Goal: Task Accomplishment & Management: Use online tool/utility

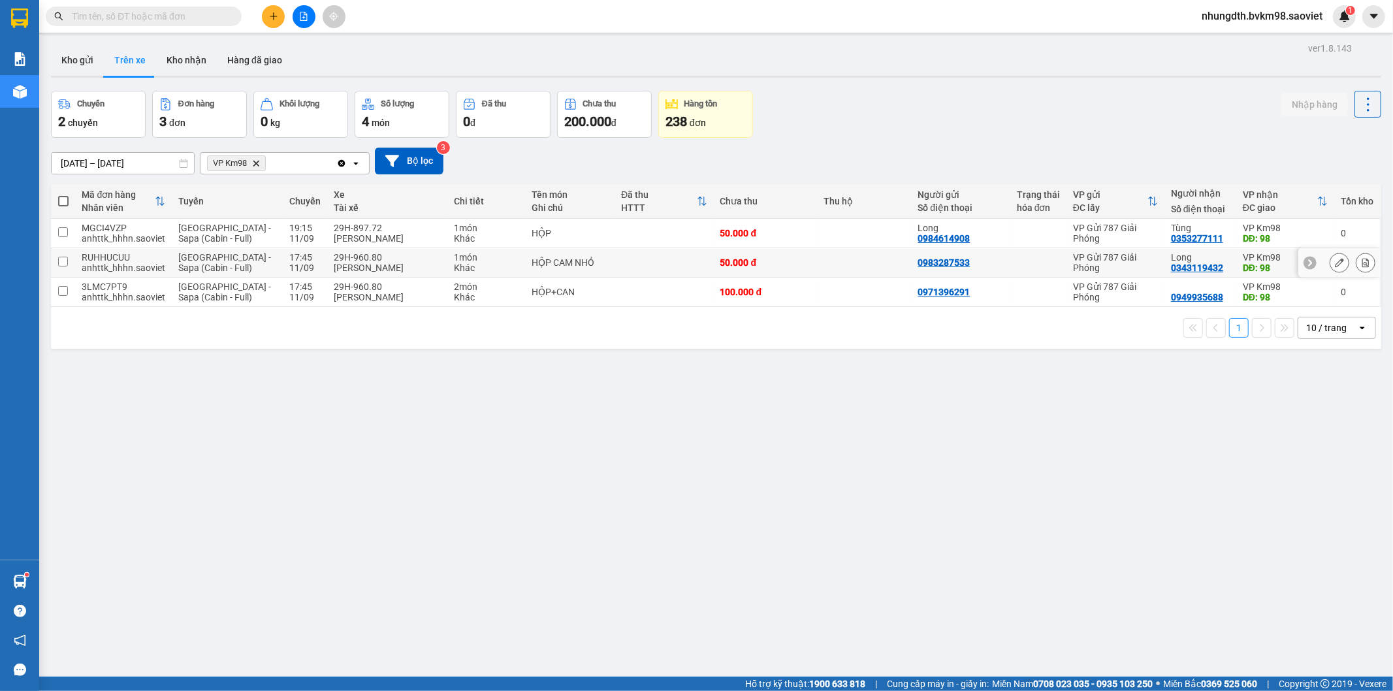
click at [63, 258] on input "checkbox" at bounding box center [63, 262] width 10 height 10
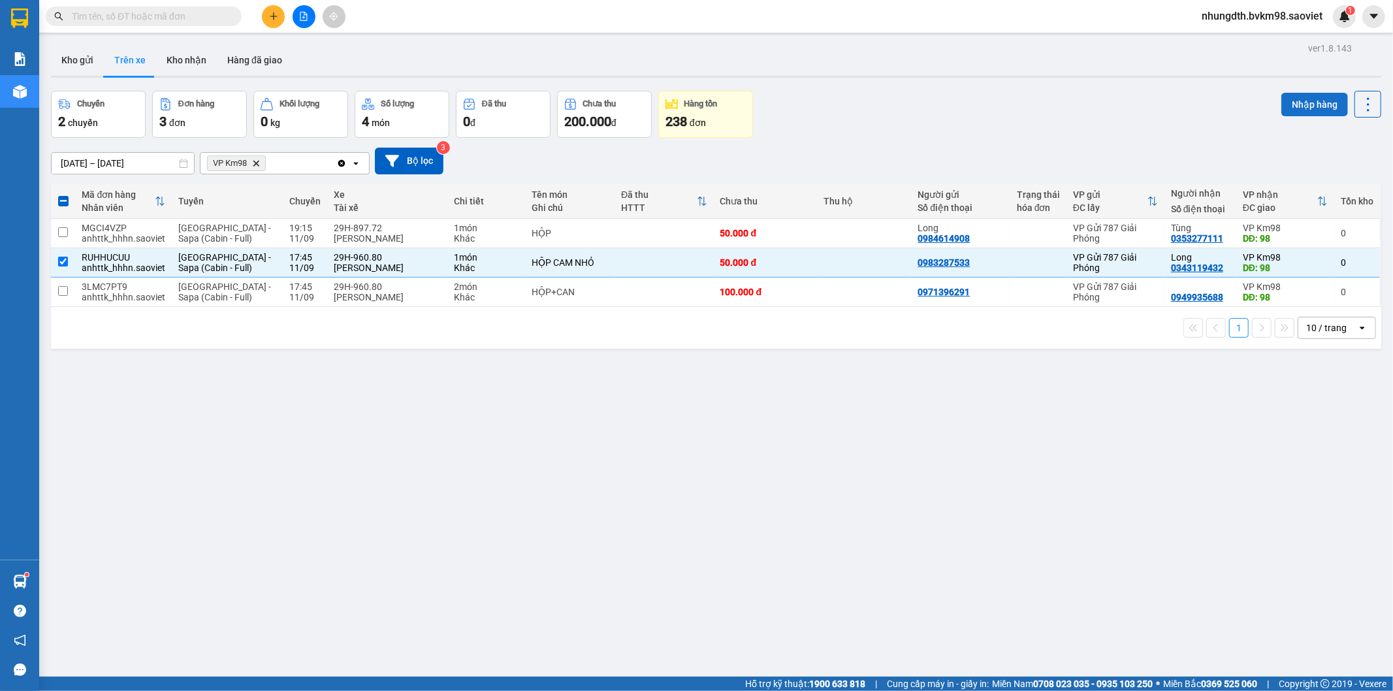
click at [1293, 105] on button "Nhập hàng" at bounding box center [1314, 105] width 67 height 24
checkbox input "false"
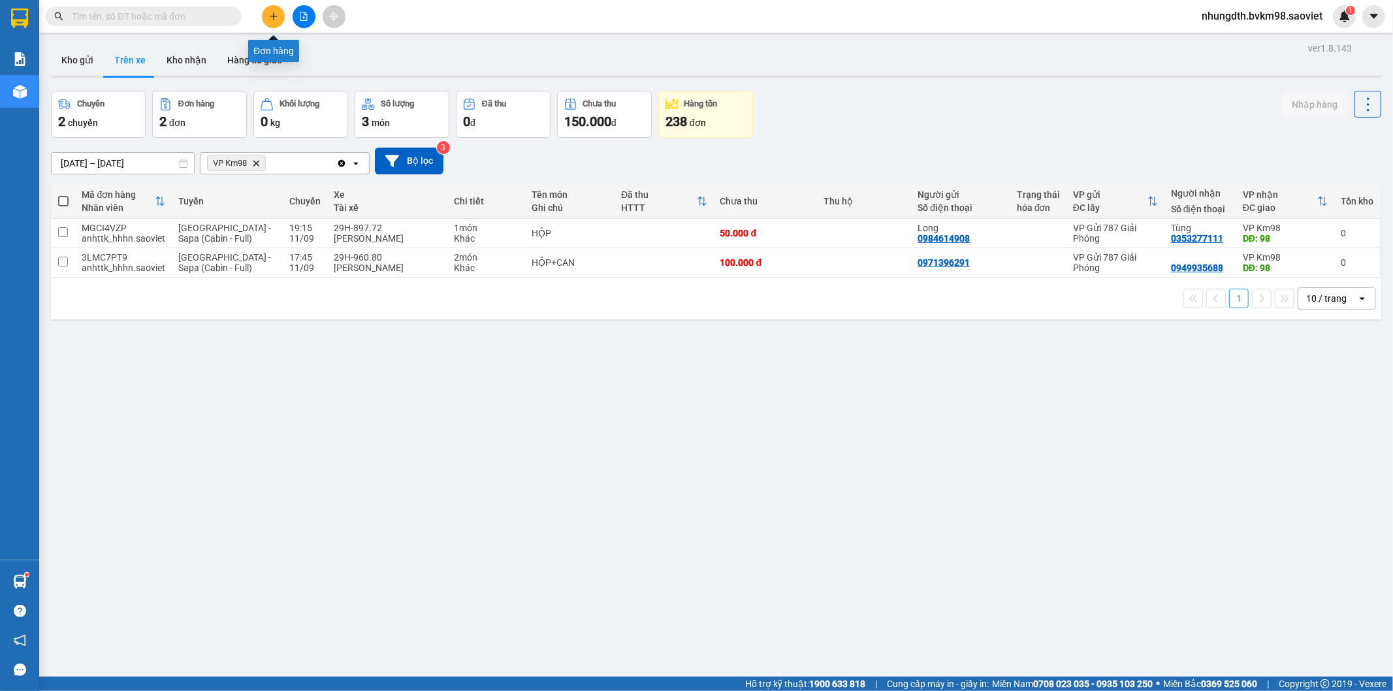
click at [275, 15] on icon "plus" at bounding box center [273, 16] width 9 height 9
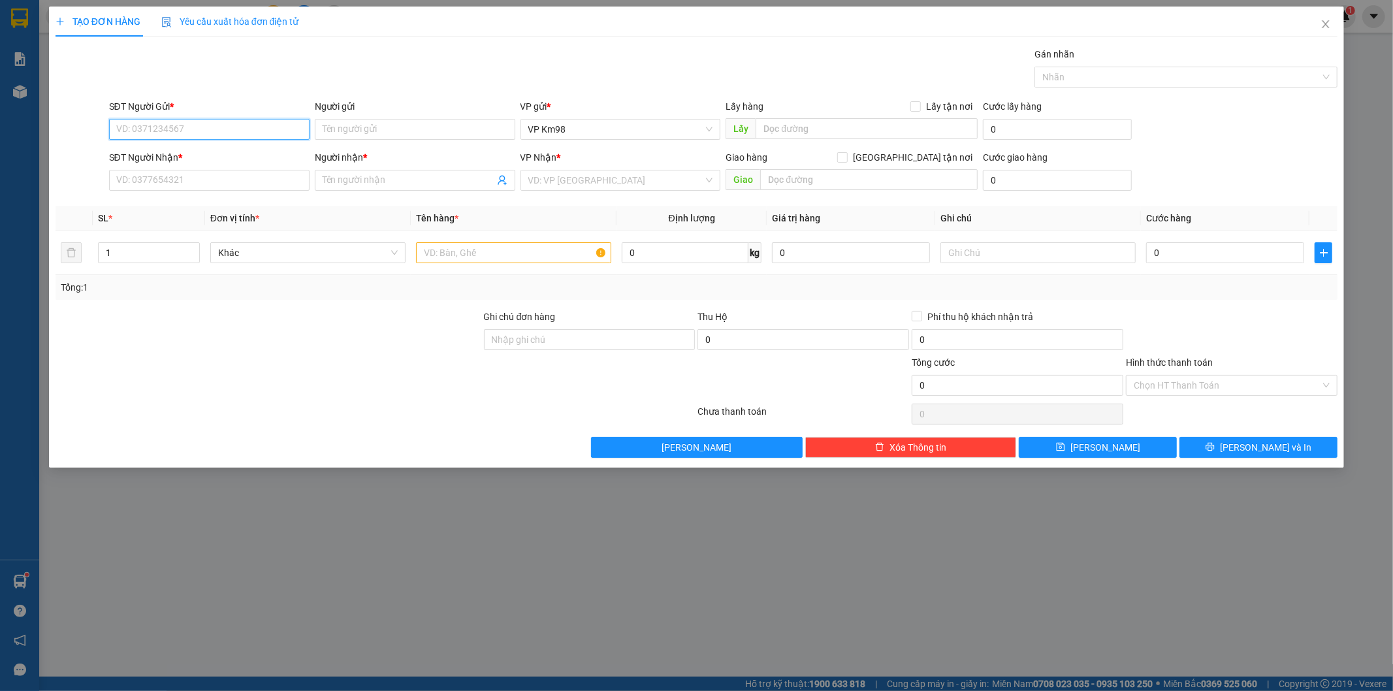
click at [227, 135] on input "SĐT Người Gửi *" at bounding box center [209, 129] width 201 height 21
type input "0329719450"
click at [177, 146] on div "0329719450 - QUÂN" at bounding box center [209, 155] width 201 height 21
type input "QUÂN"
type input "0969899586"
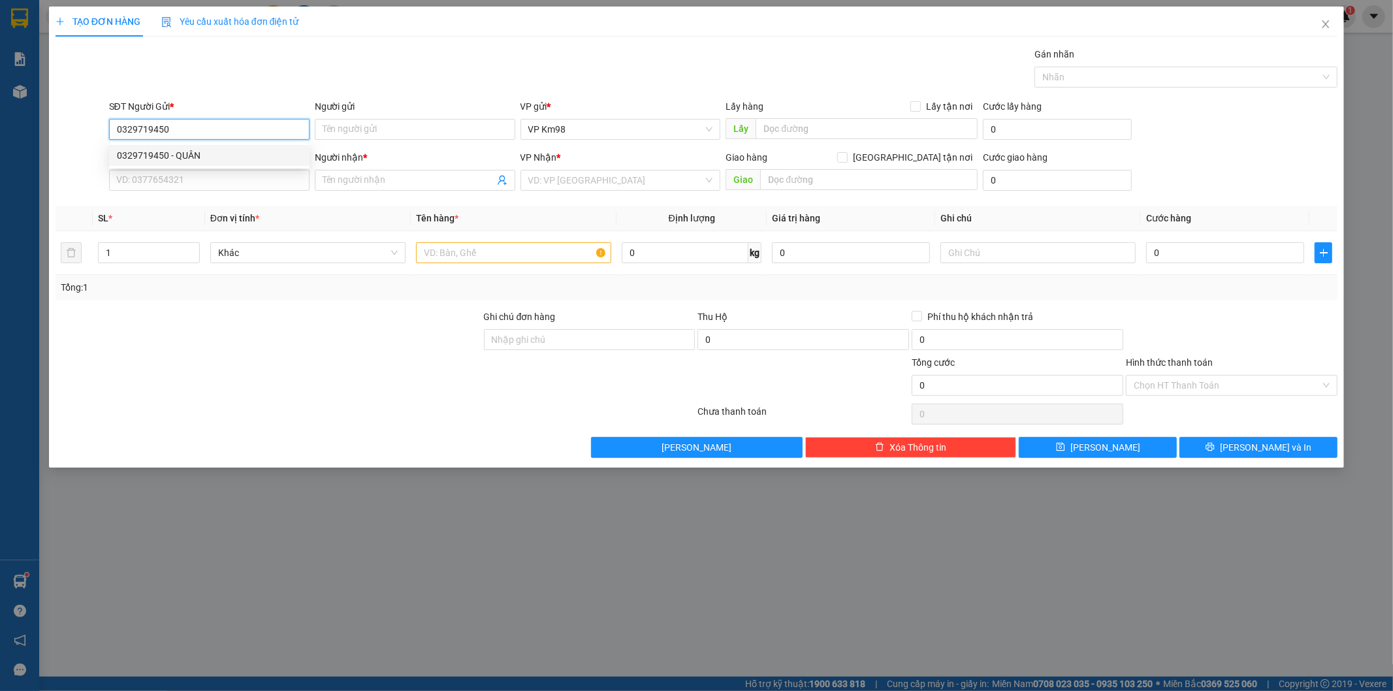
type input "Oanh"
type input "0329719450"
click at [539, 257] on input "text" at bounding box center [513, 252] width 195 height 21
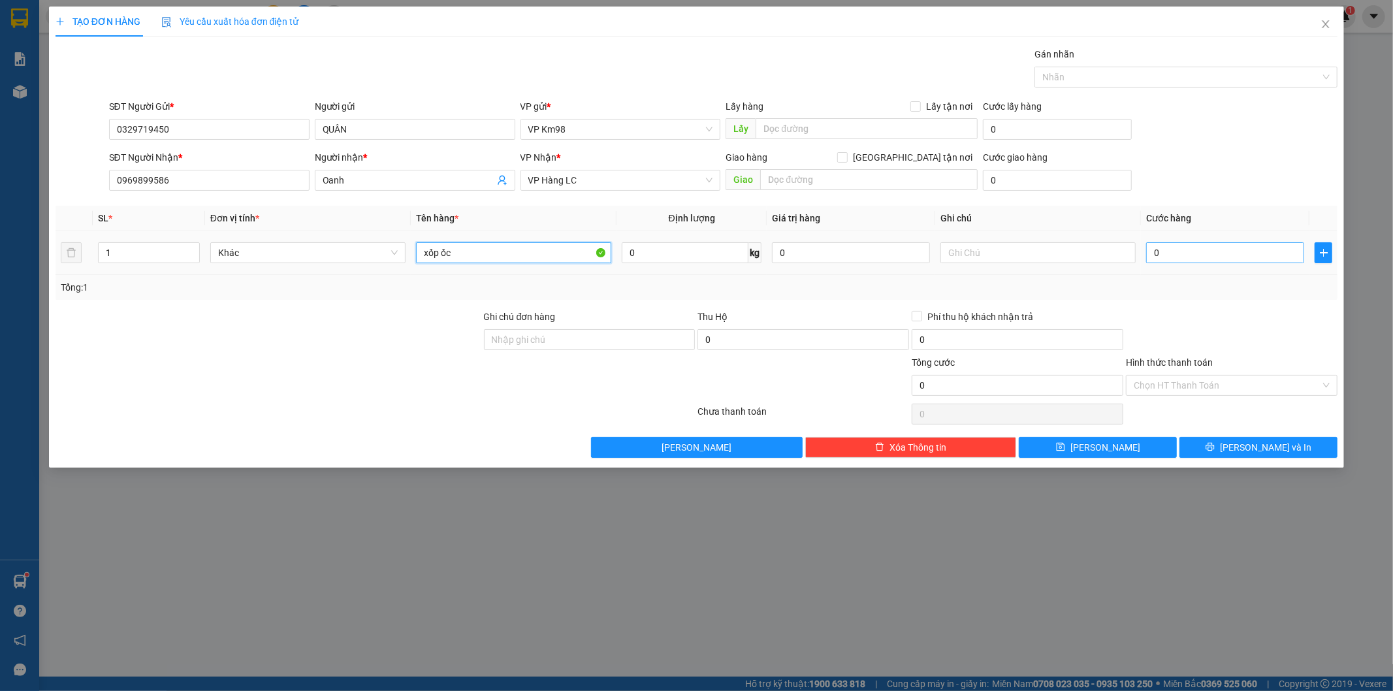
type input "xốp ốc"
click at [1210, 256] on input "0" at bounding box center [1225, 252] width 158 height 21
type input "1"
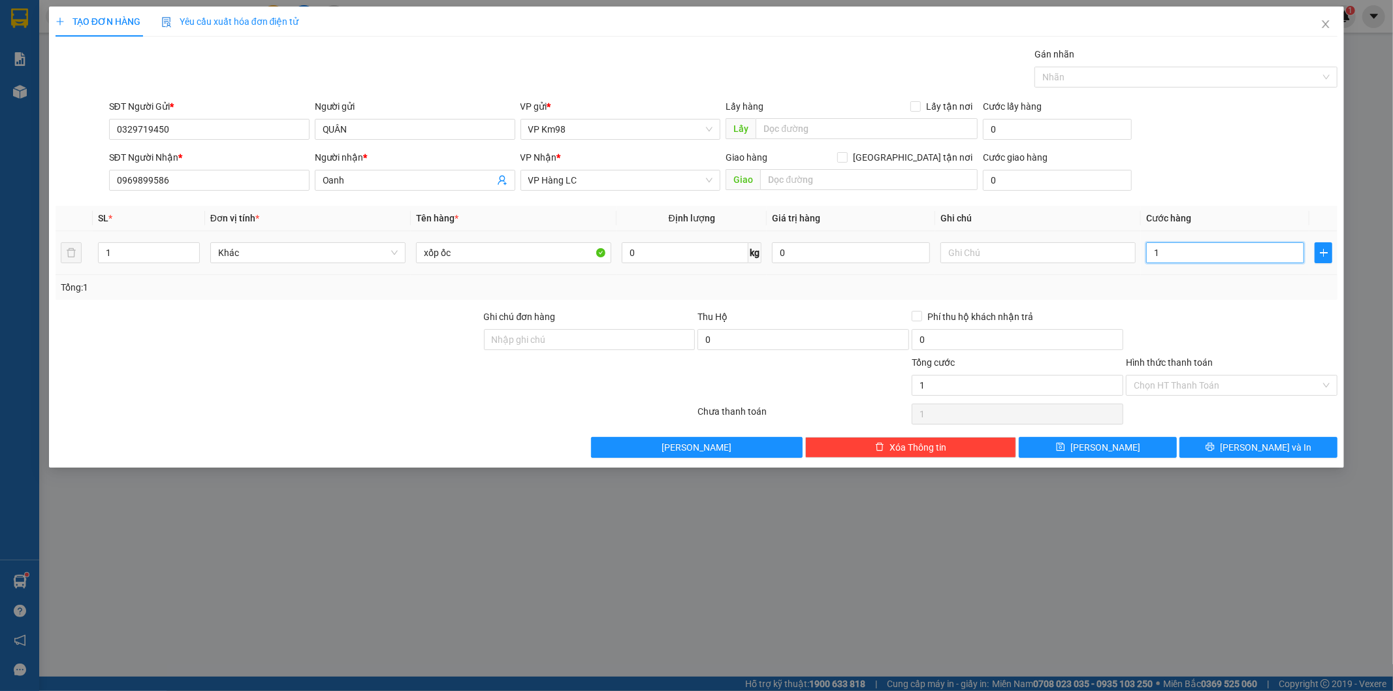
type input "10"
type input "100"
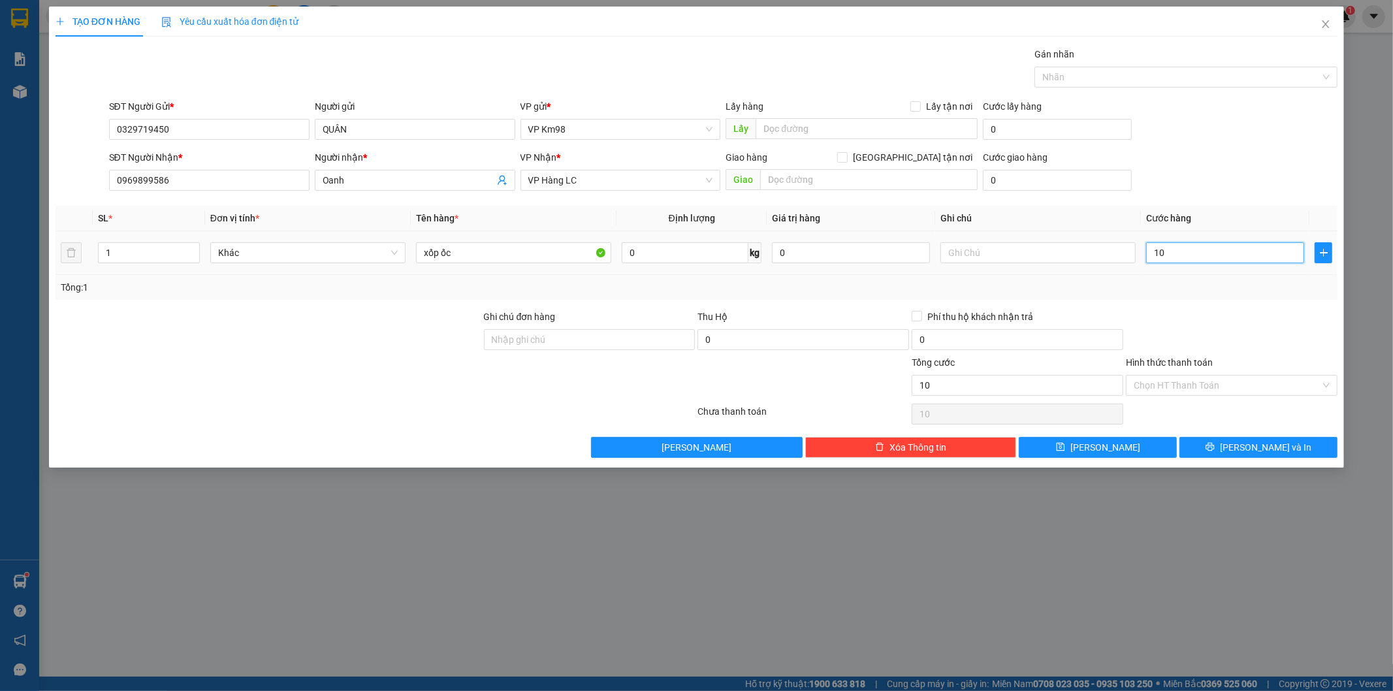
type input "100"
type input "1.000"
type input "10.000"
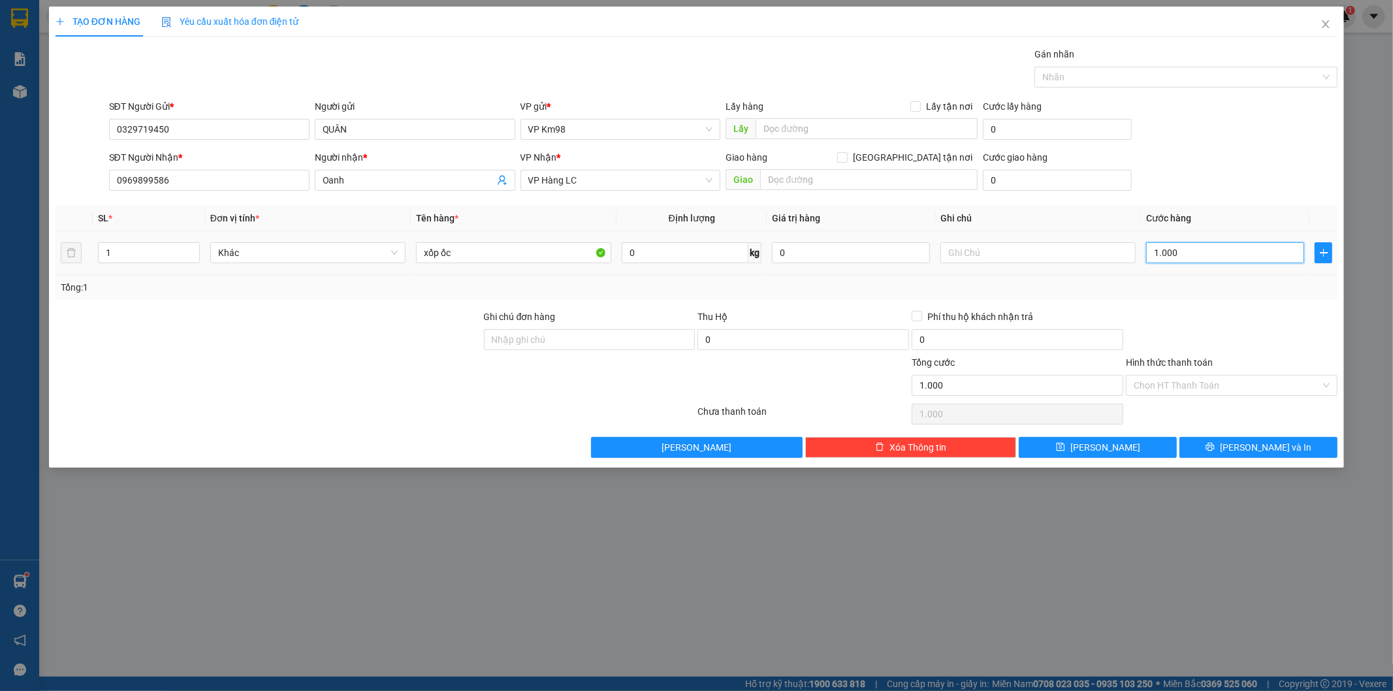
type input "10.000"
type input "100.000"
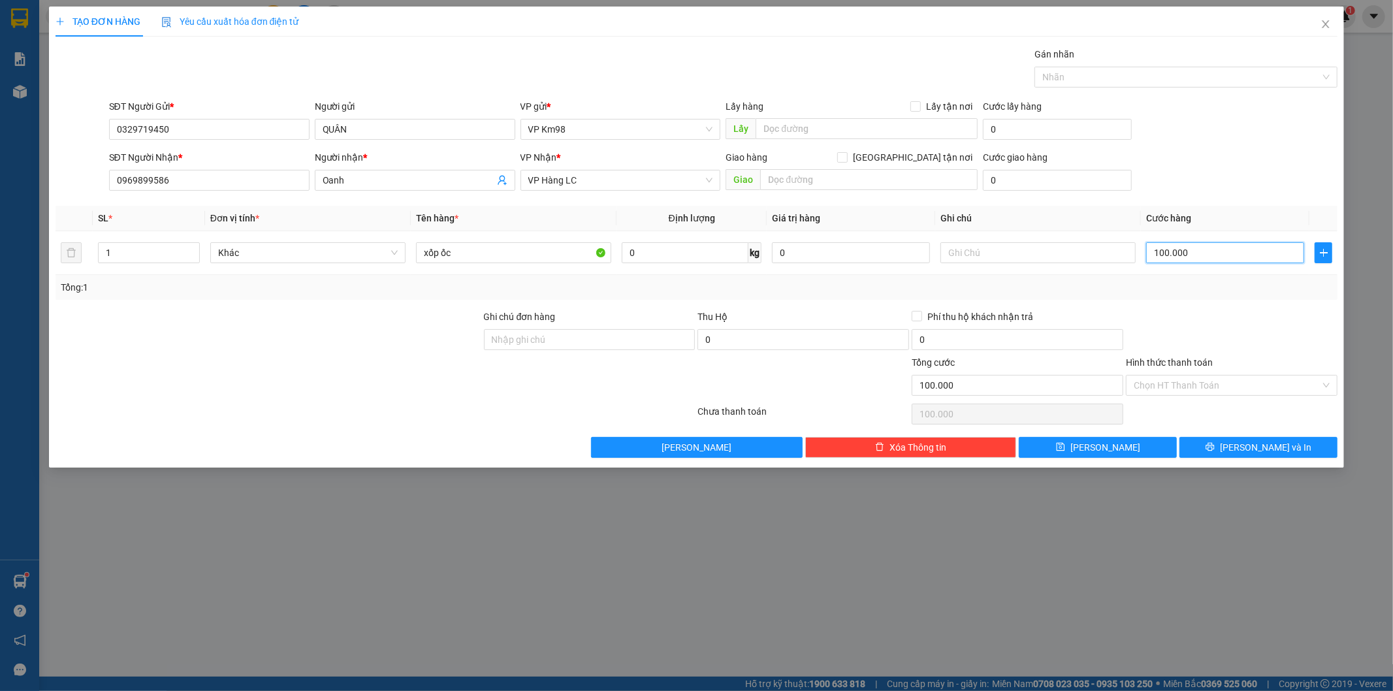
type input "100.000"
click at [977, 280] on div "Tổng: 1" at bounding box center [697, 287] width 1272 height 14
click at [1288, 441] on button "[PERSON_NAME] và In" at bounding box center [1259, 447] width 158 height 21
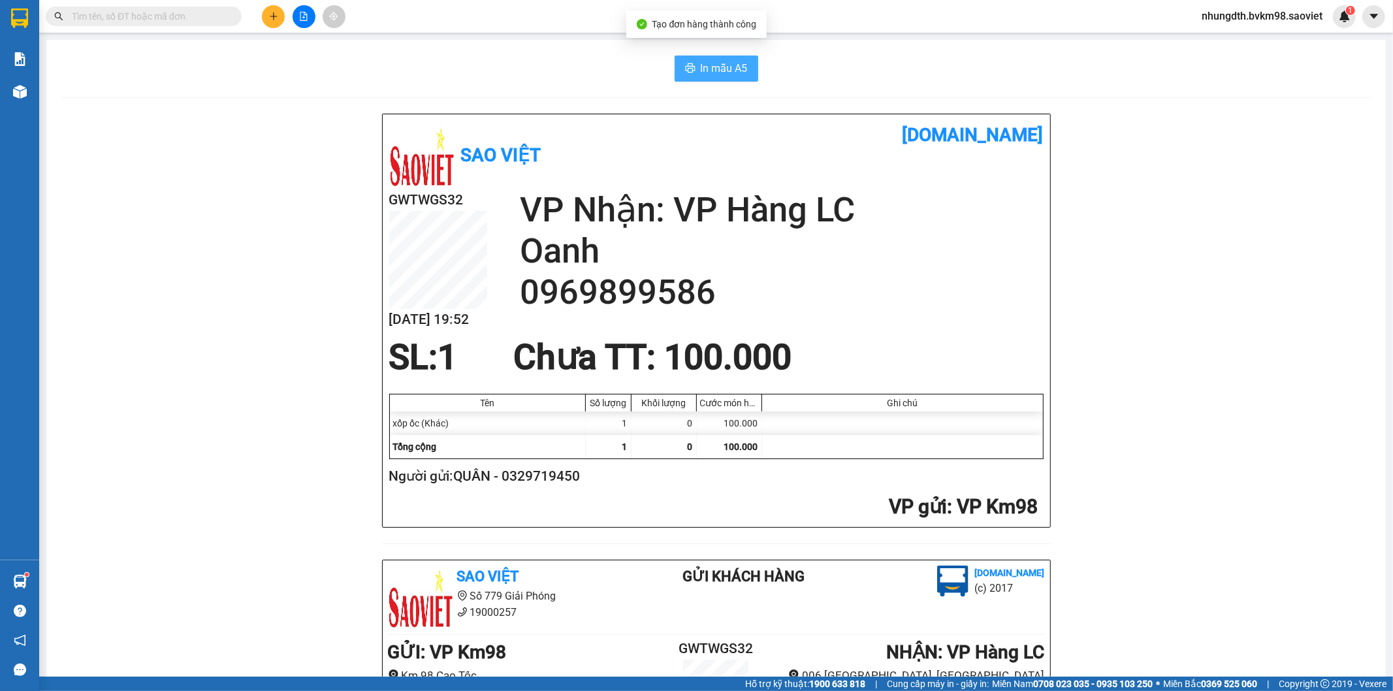
click at [713, 72] on span "In mẫu A5" at bounding box center [724, 68] width 47 height 16
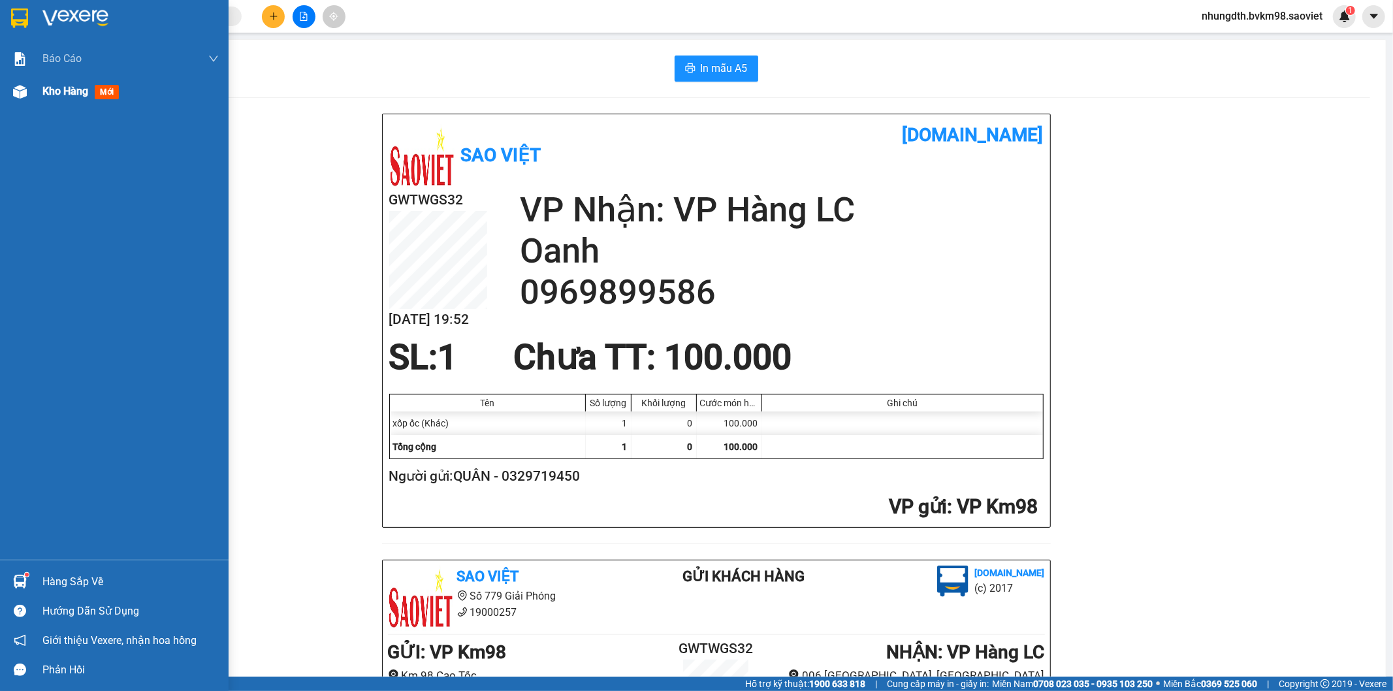
click at [57, 92] on span "Kho hàng" at bounding box center [65, 91] width 46 height 12
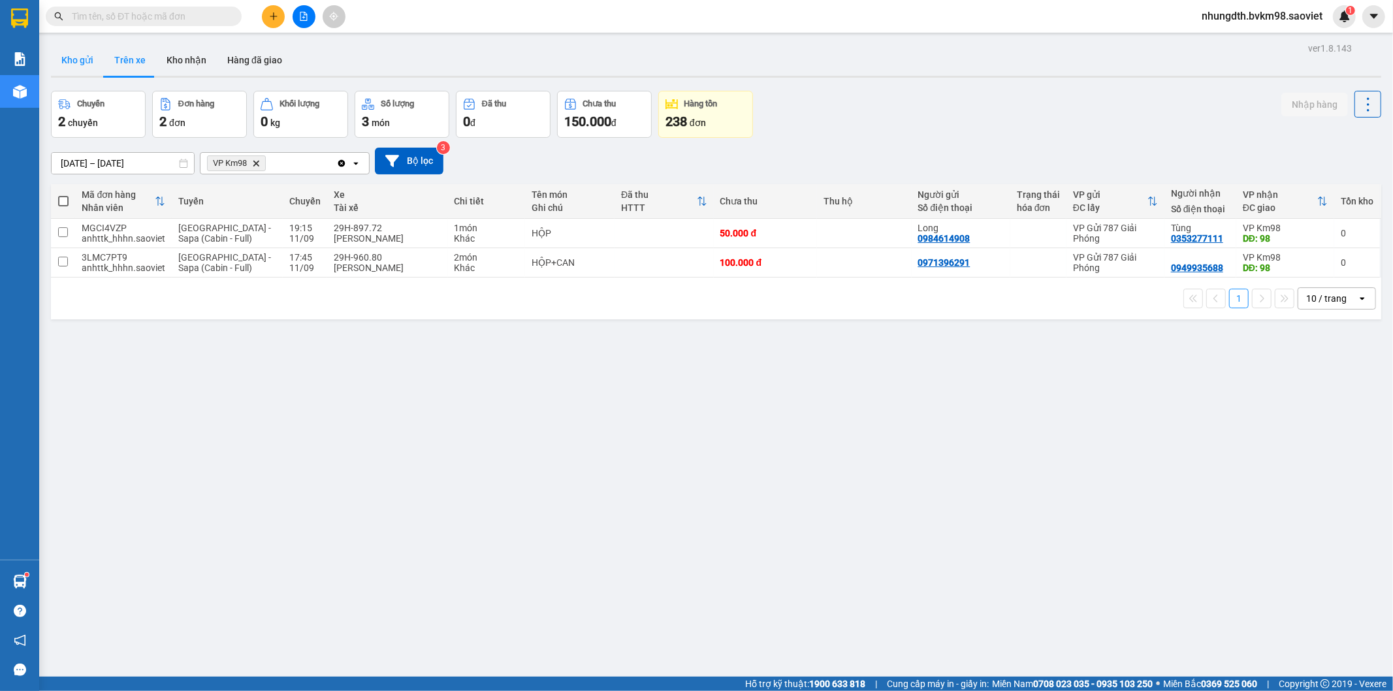
click at [88, 61] on button "Kho gửi" at bounding box center [77, 59] width 53 height 31
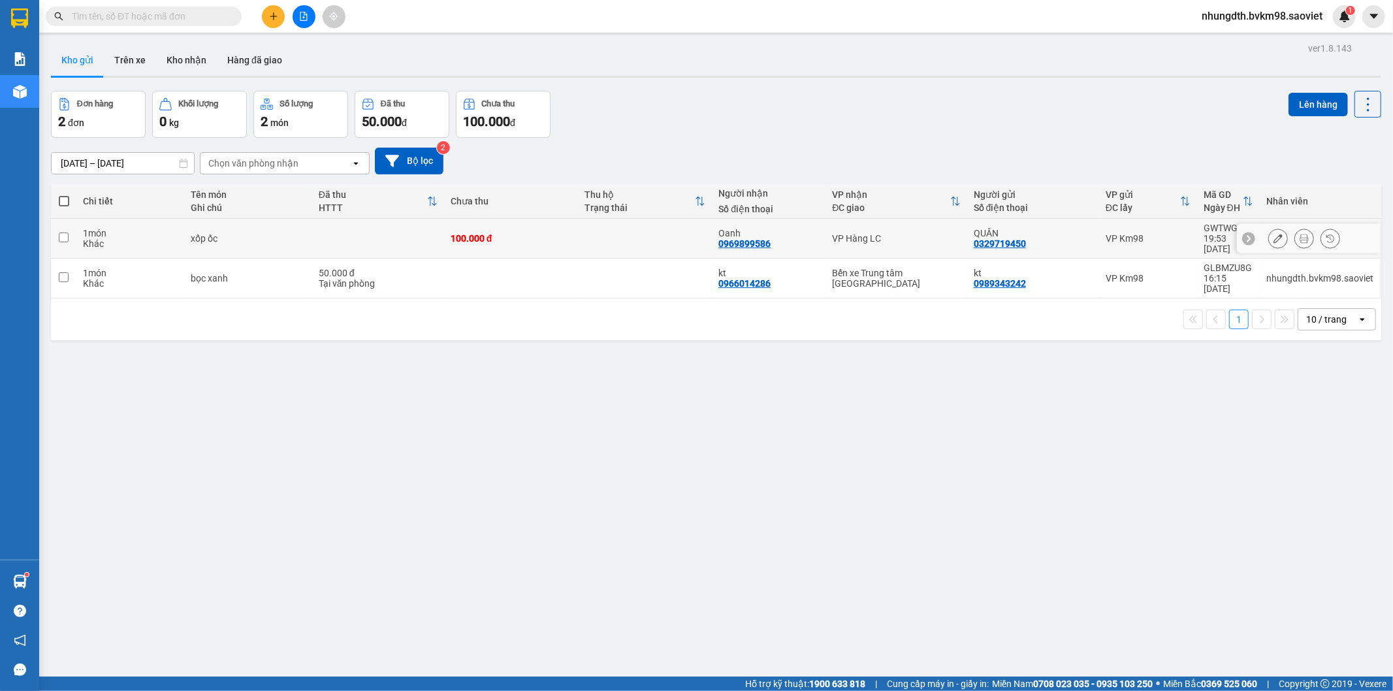
click at [60, 235] on input "checkbox" at bounding box center [64, 238] width 10 height 10
checkbox input "true"
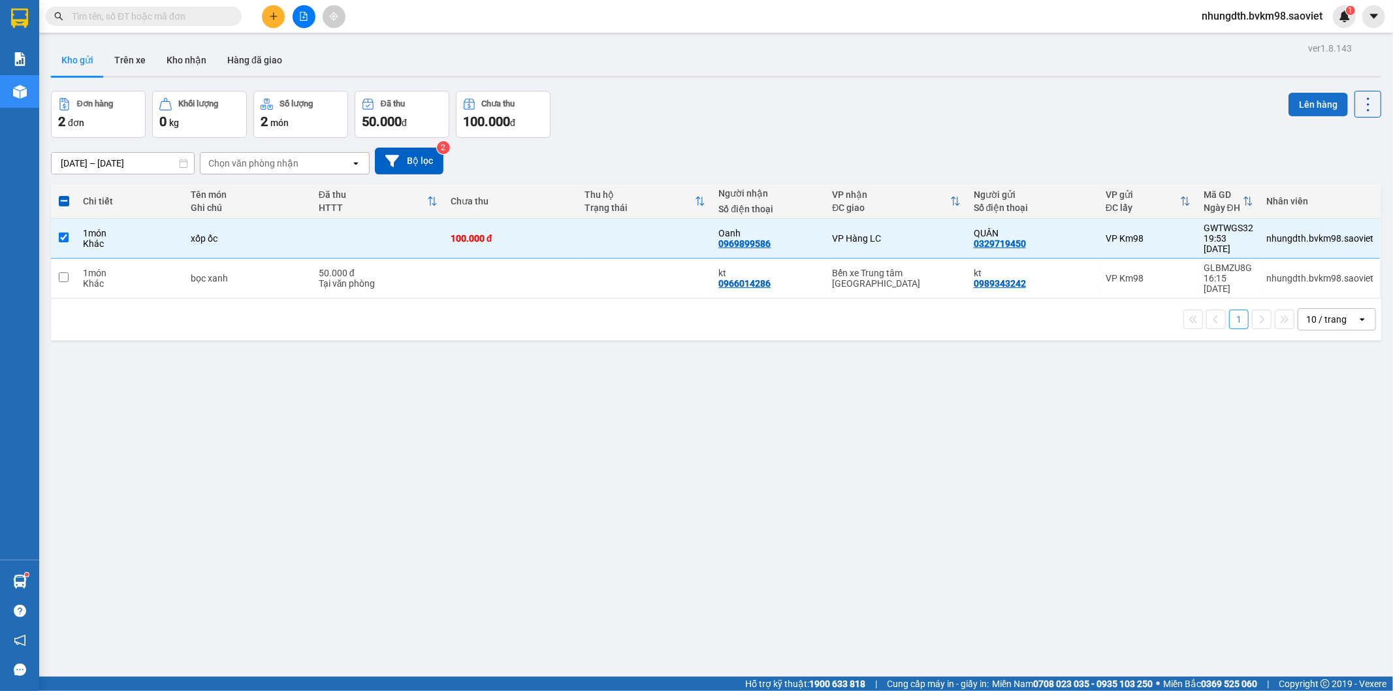
click at [1291, 109] on button "Lên hàng" at bounding box center [1318, 105] width 59 height 24
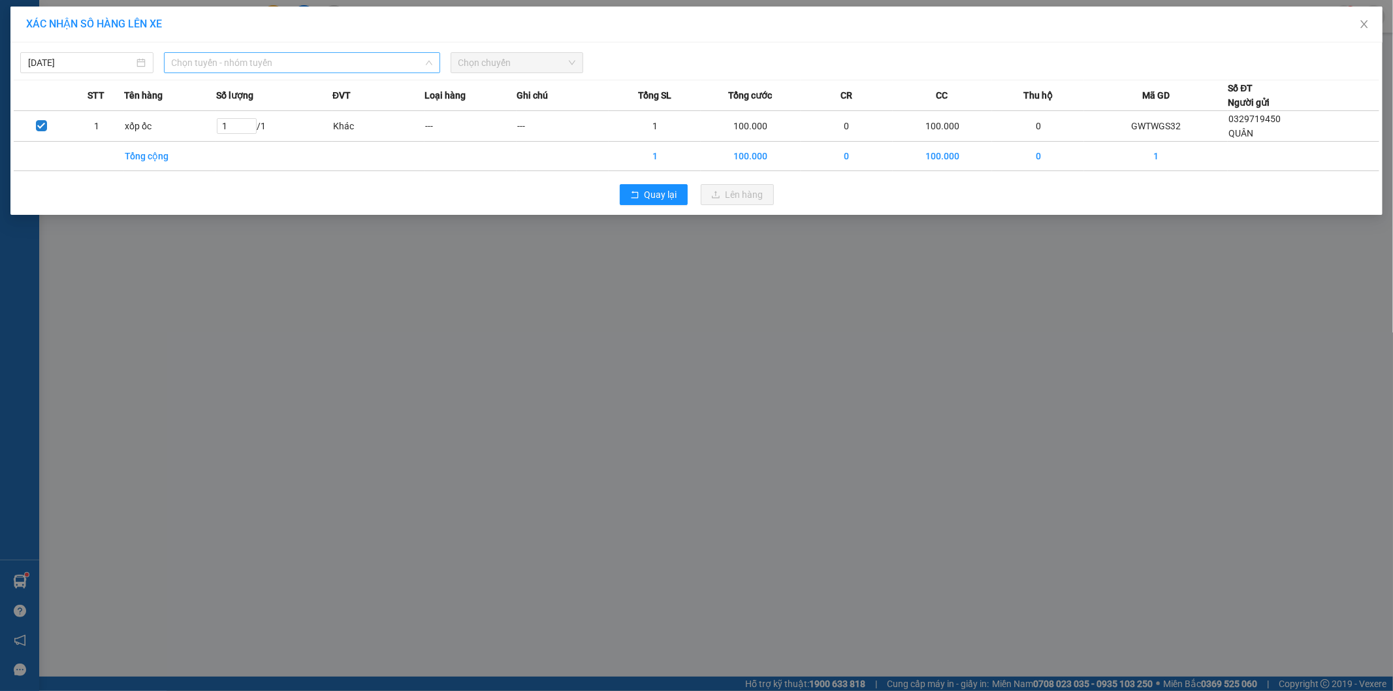
click at [368, 64] on span "Chọn tuyến - nhóm tuyến" at bounding box center [302, 63] width 261 height 20
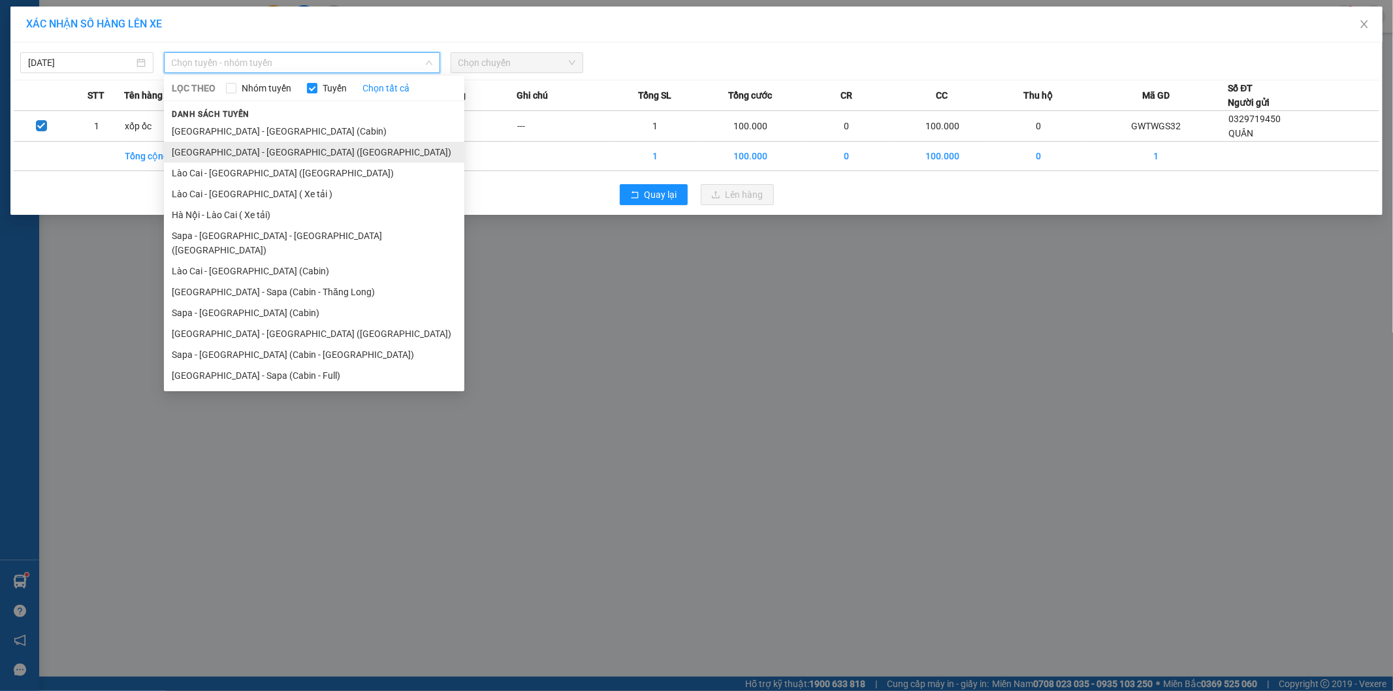
click at [263, 155] on li "[GEOGRAPHIC_DATA] - [GEOGRAPHIC_DATA] ([GEOGRAPHIC_DATA])" at bounding box center [314, 152] width 300 height 21
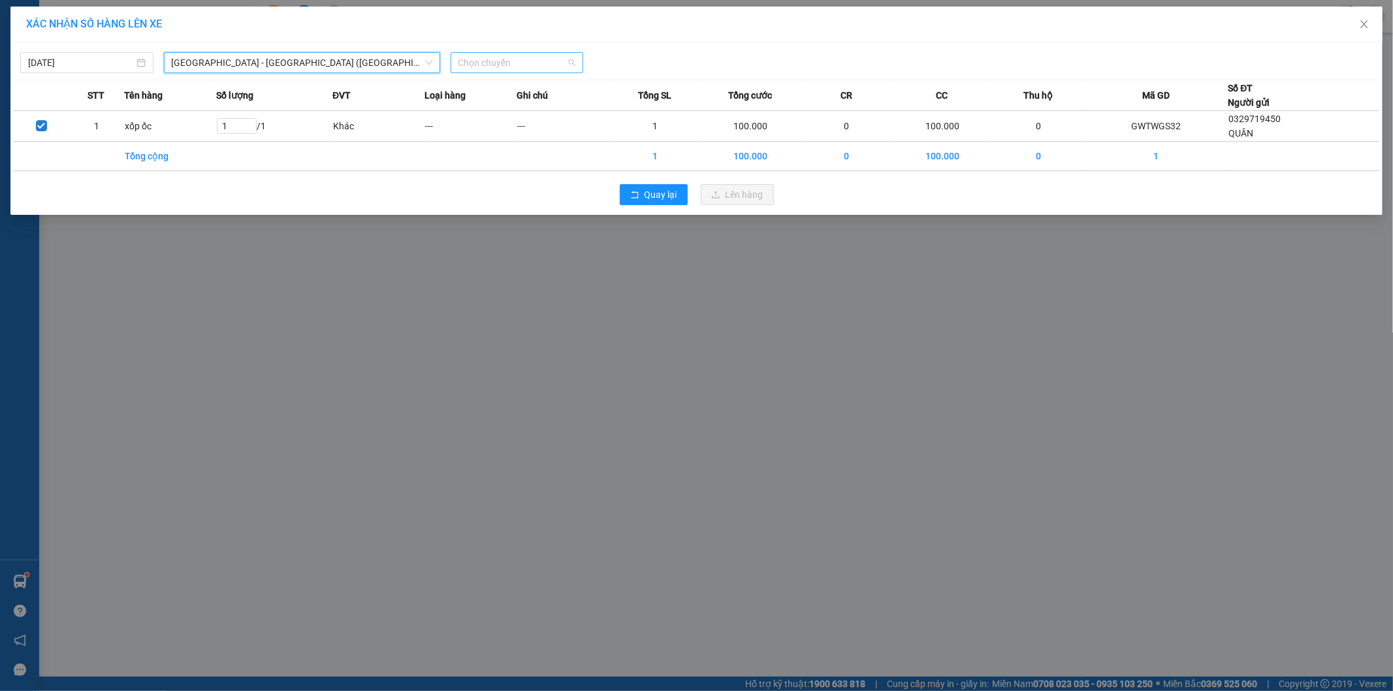
click at [532, 65] on span "Chọn chuyến" at bounding box center [518, 63] width 118 height 20
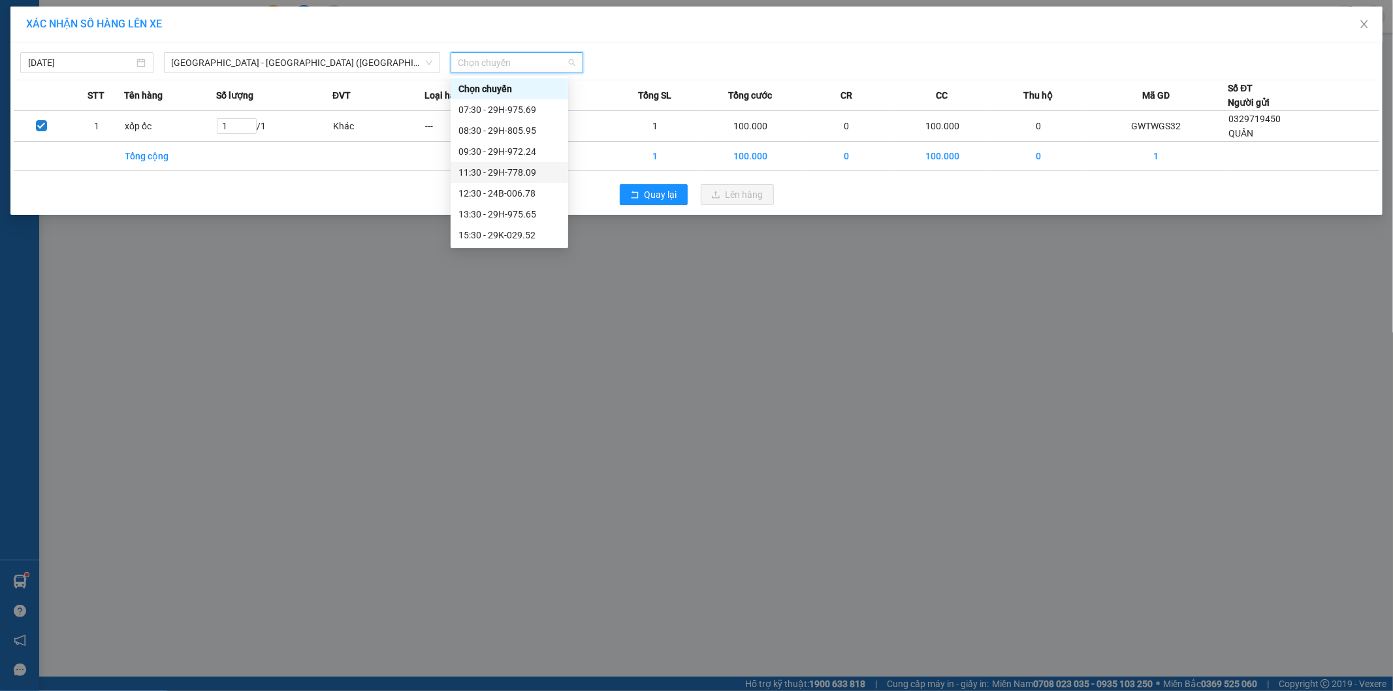
scroll to position [145, 0]
click at [519, 133] on div "17:30 - 29H-998.98" at bounding box center [510, 132] width 102 height 14
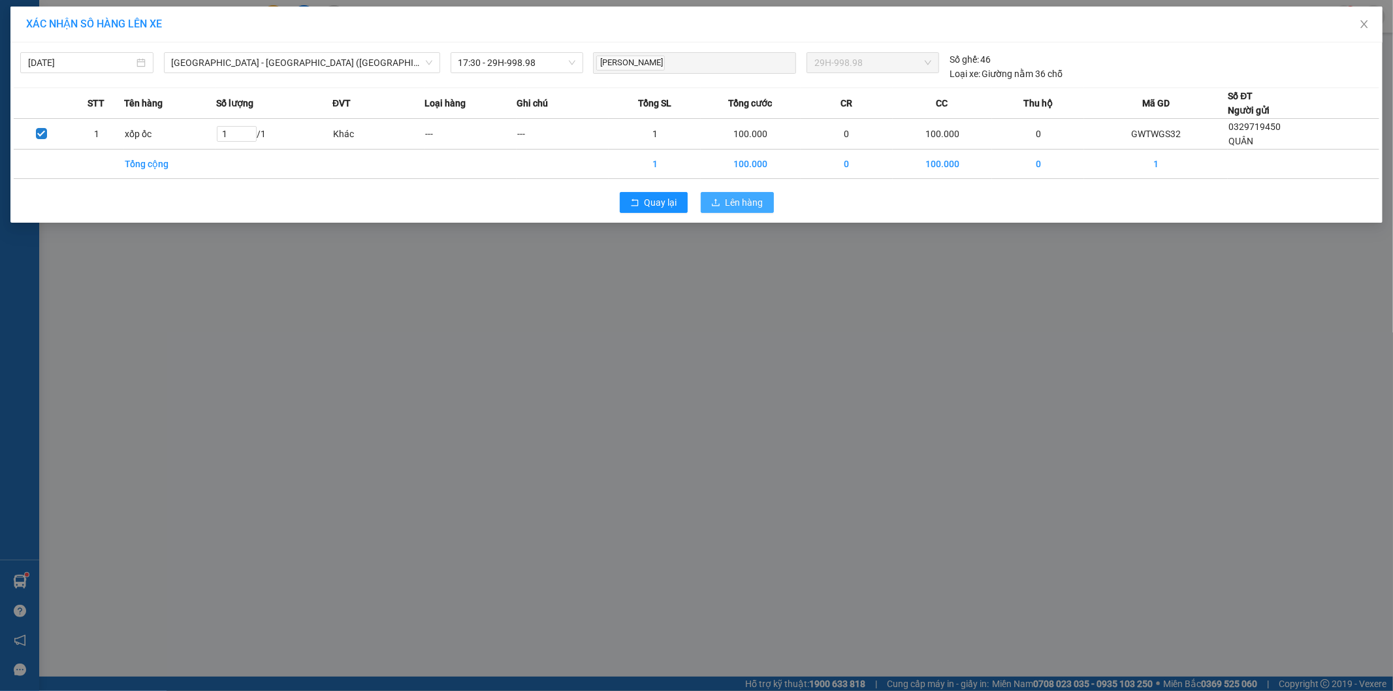
click at [754, 206] on span "Lên hàng" at bounding box center [745, 202] width 38 height 14
